Goal: Check status: Check status

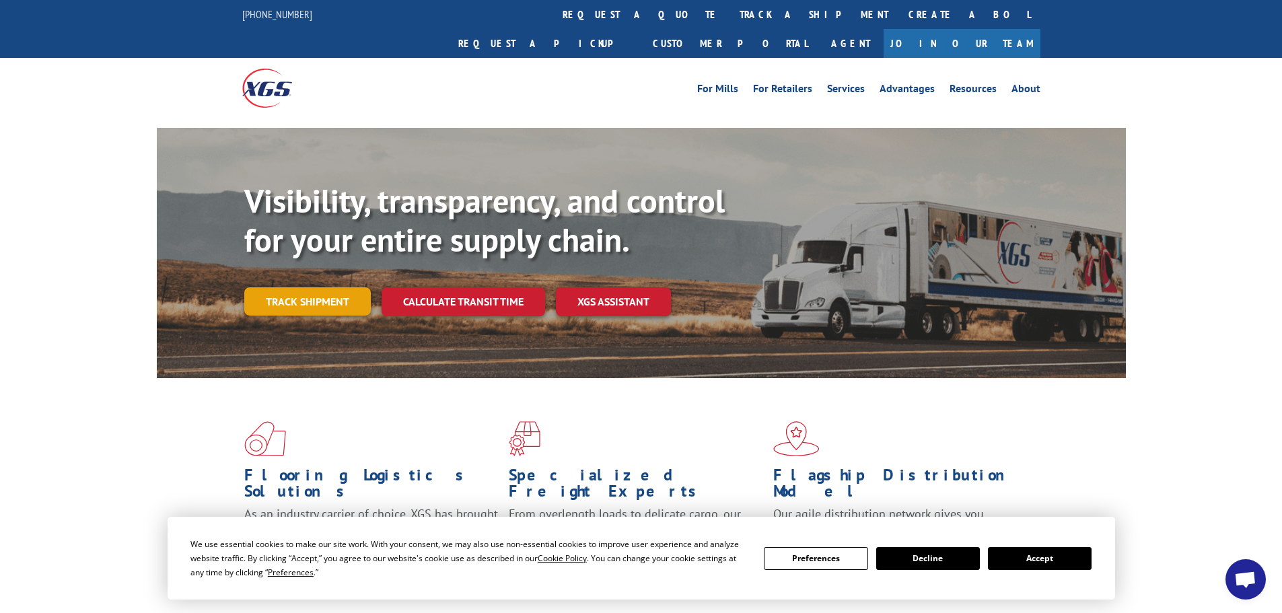
click at [310, 287] on link "Track shipment" at bounding box center [307, 301] width 127 height 28
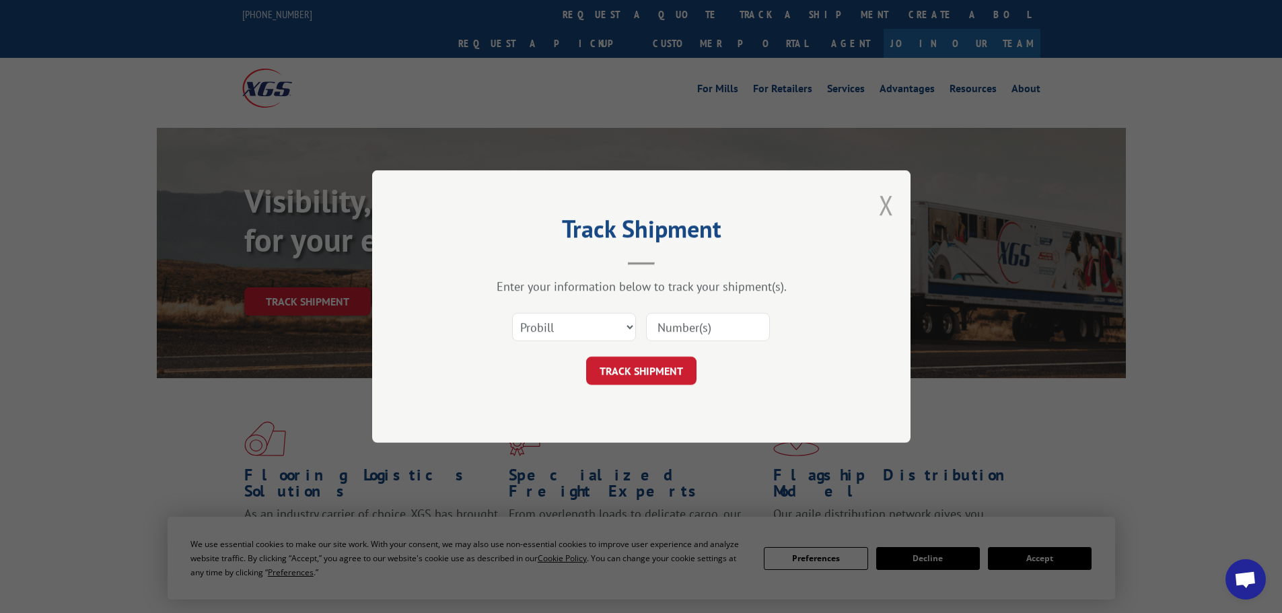
click at [882, 202] on button "Close modal" at bounding box center [886, 205] width 15 height 36
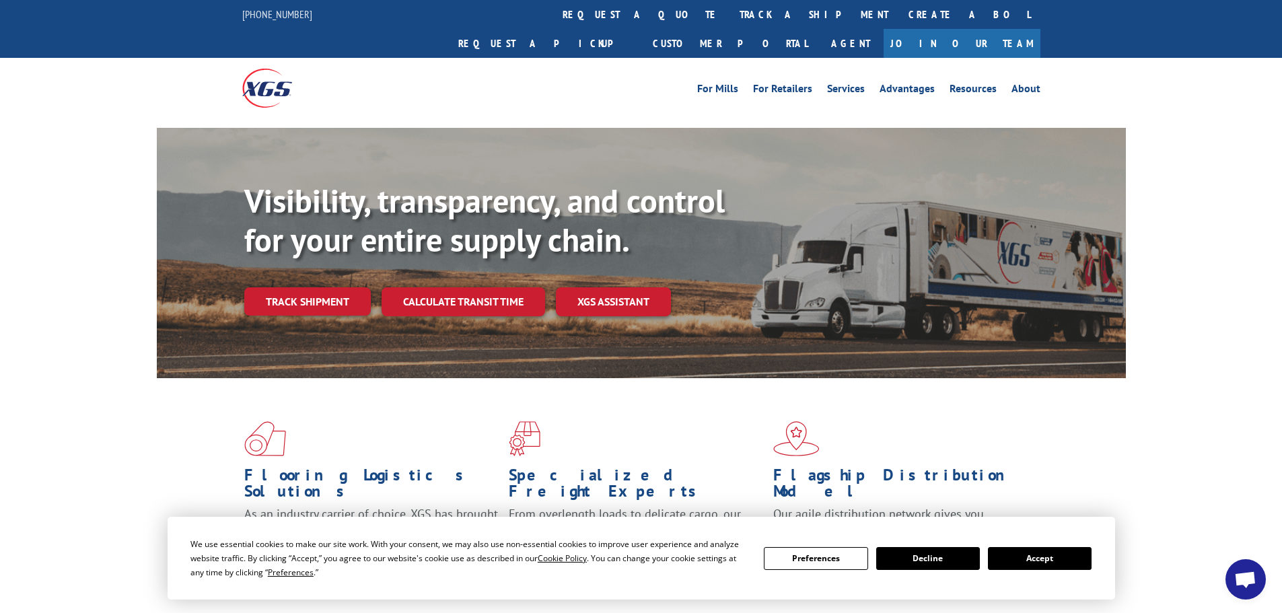
drag, startPoint x: 55, startPoint y: 149, endPoint x: 96, endPoint y: 149, distance: 41.7
click at [55, 149] on div "Visibility, transparency, and control for your entire supply chain. Track shipm…" at bounding box center [641, 266] width 1282 height 277
click at [322, 287] on link "Track shipment" at bounding box center [307, 301] width 127 height 28
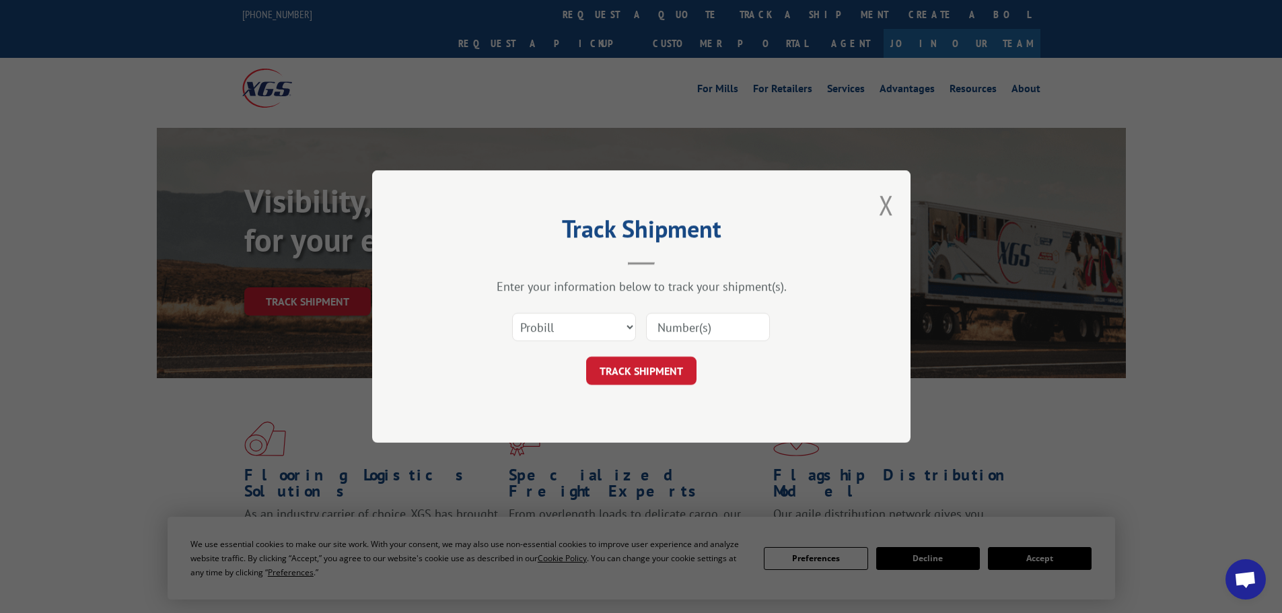
click at [696, 327] on input at bounding box center [708, 327] width 124 height 28
paste input "17729289"
type input "17729289"
click at [655, 368] on button "TRACK SHIPMENT" at bounding box center [641, 371] width 110 height 28
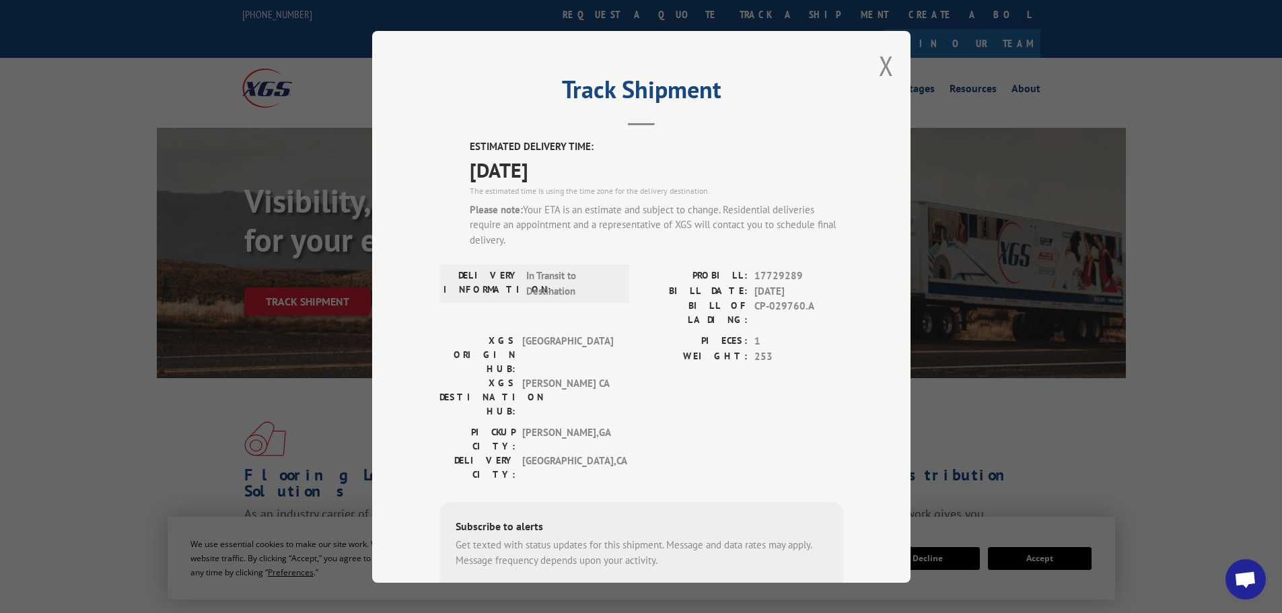
click at [127, 232] on div "Track Shipment ESTIMATED DELIVERY TIME: [DATE] The estimated time is using the …" at bounding box center [641, 306] width 1282 height 613
click at [880, 66] on button "Close modal" at bounding box center [886, 66] width 15 height 36
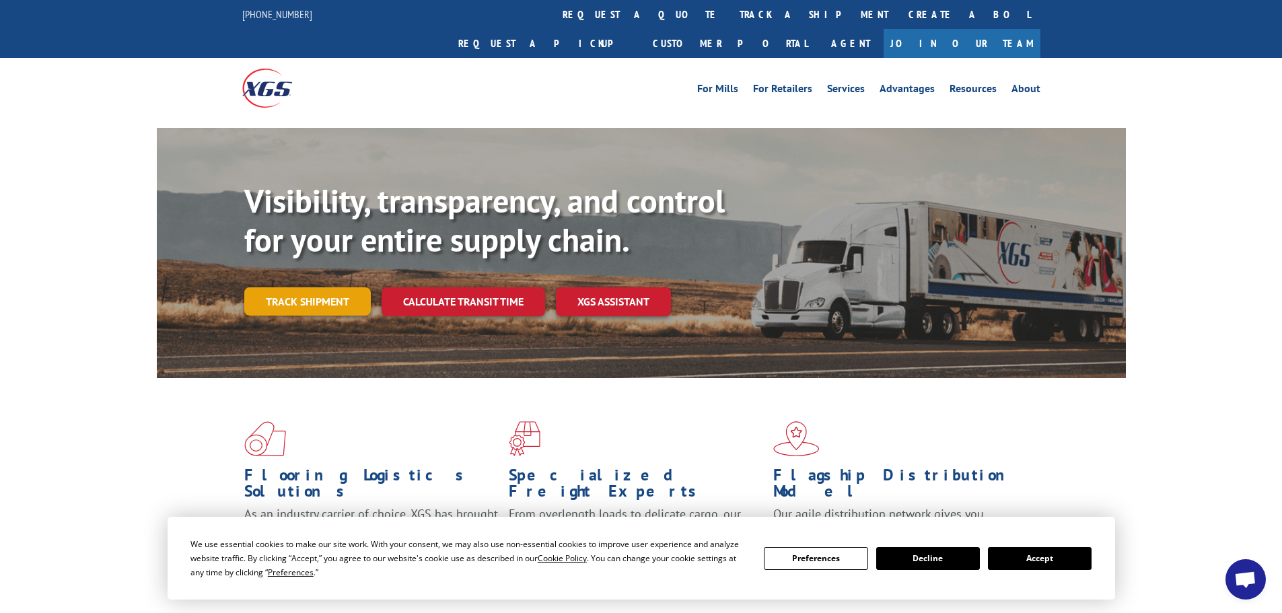
click at [295, 287] on link "Track shipment" at bounding box center [307, 301] width 127 height 28
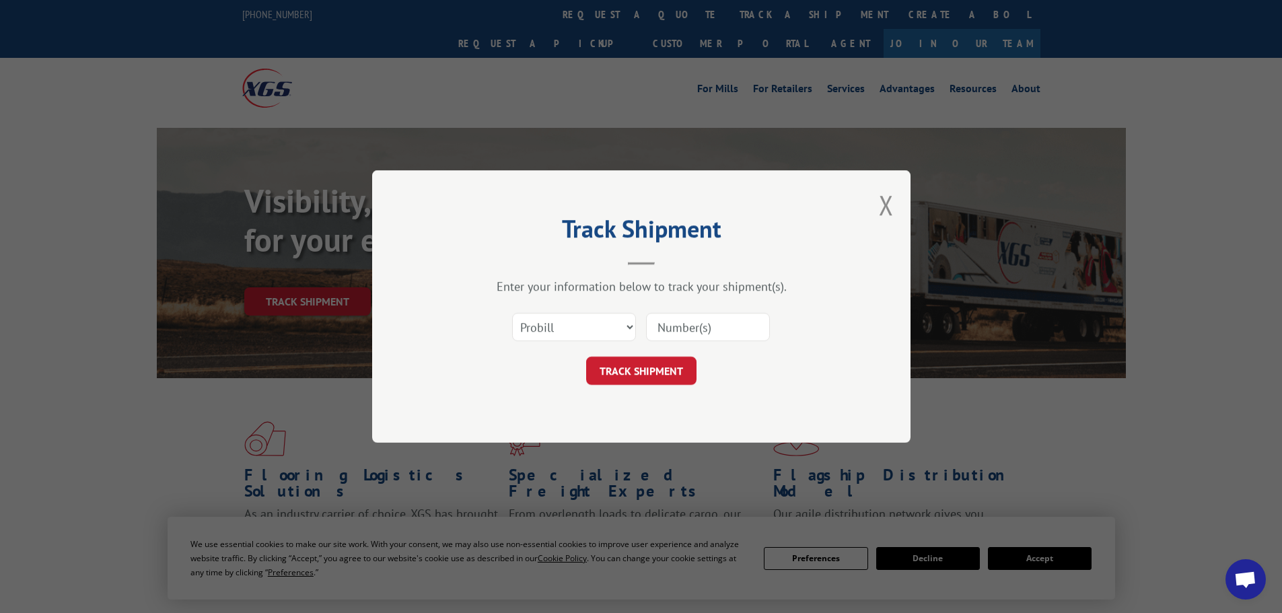
click at [683, 334] on input at bounding box center [708, 327] width 124 height 28
paste input "17729265"
type input "17729265"
click at [654, 368] on button "TRACK SHIPMENT" at bounding box center [641, 371] width 110 height 28
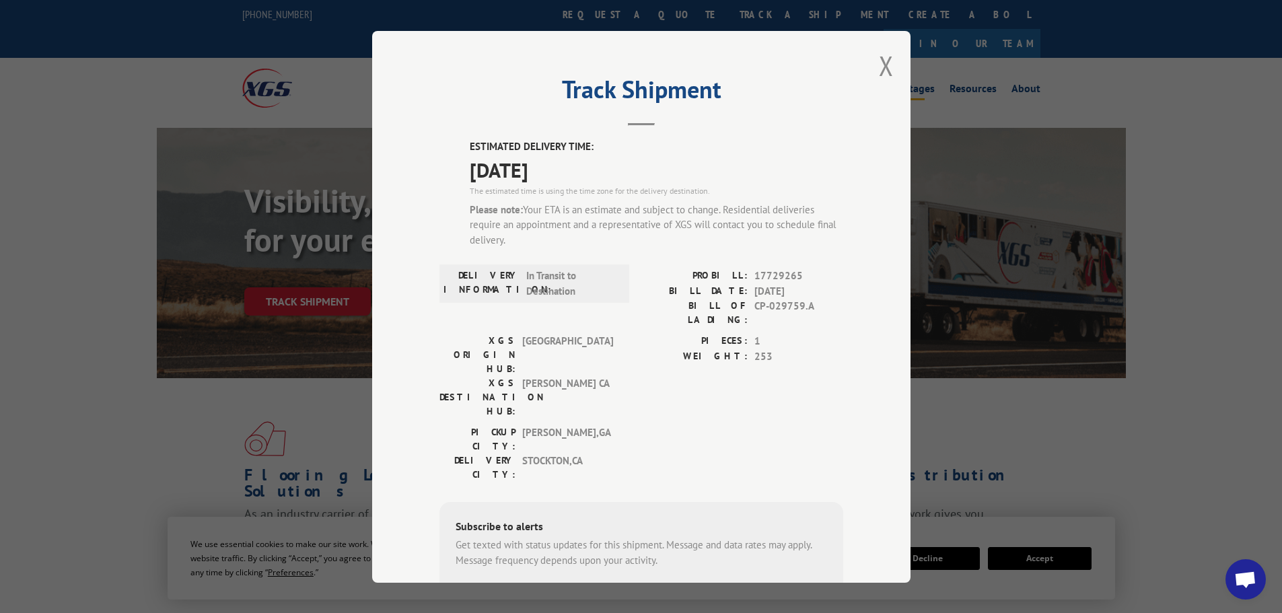
drag, startPoint x: 888, startPoint y: 58, endPoint x: 884, endPoint y: 64, distance: 7.3
click at [888, 58] on button "Close modal" at bounding box center [886, 66] width 15 height 36
